Goal: Information Seeking & Learning: Learn about a topic

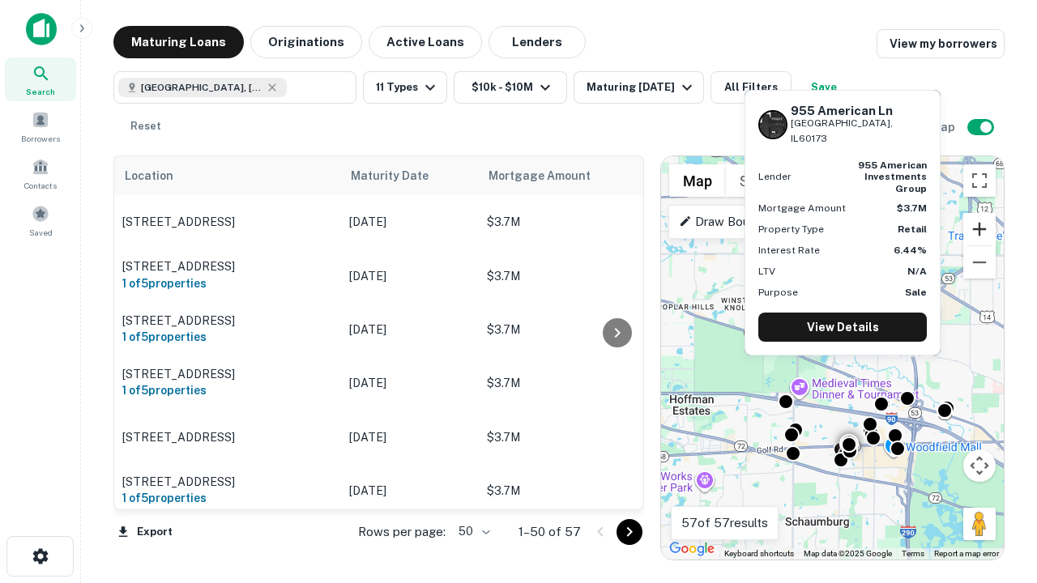
click at [979, 229] on button "Zoom in" at bounding box center [979, 229] width 32 height 32
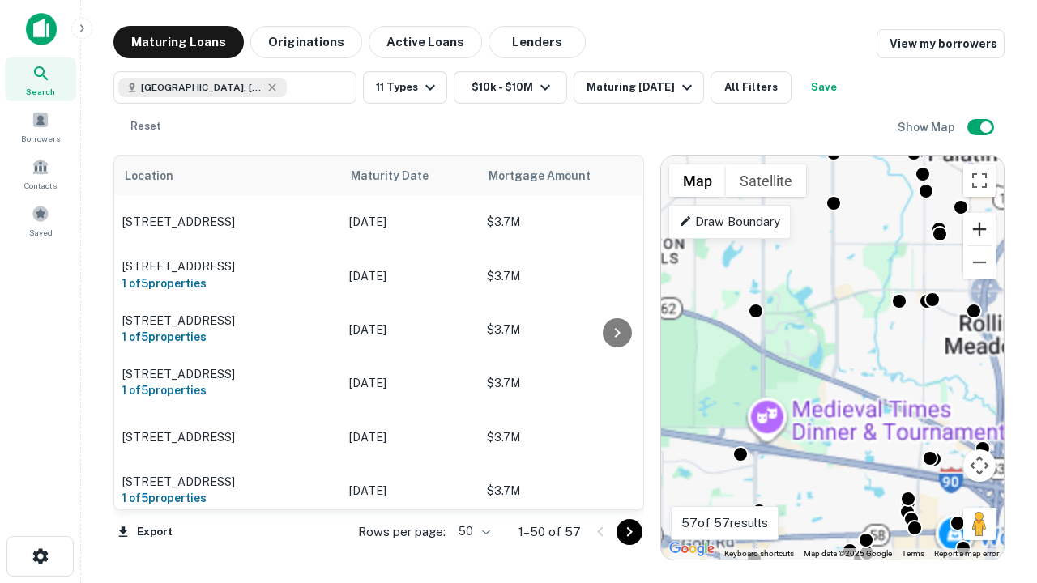
click at [979, 229] on button "Zoom in" at bounding box center [979, 229] width 32 height 32
